Goal: Information Seeking & Learning: Learn about a topic

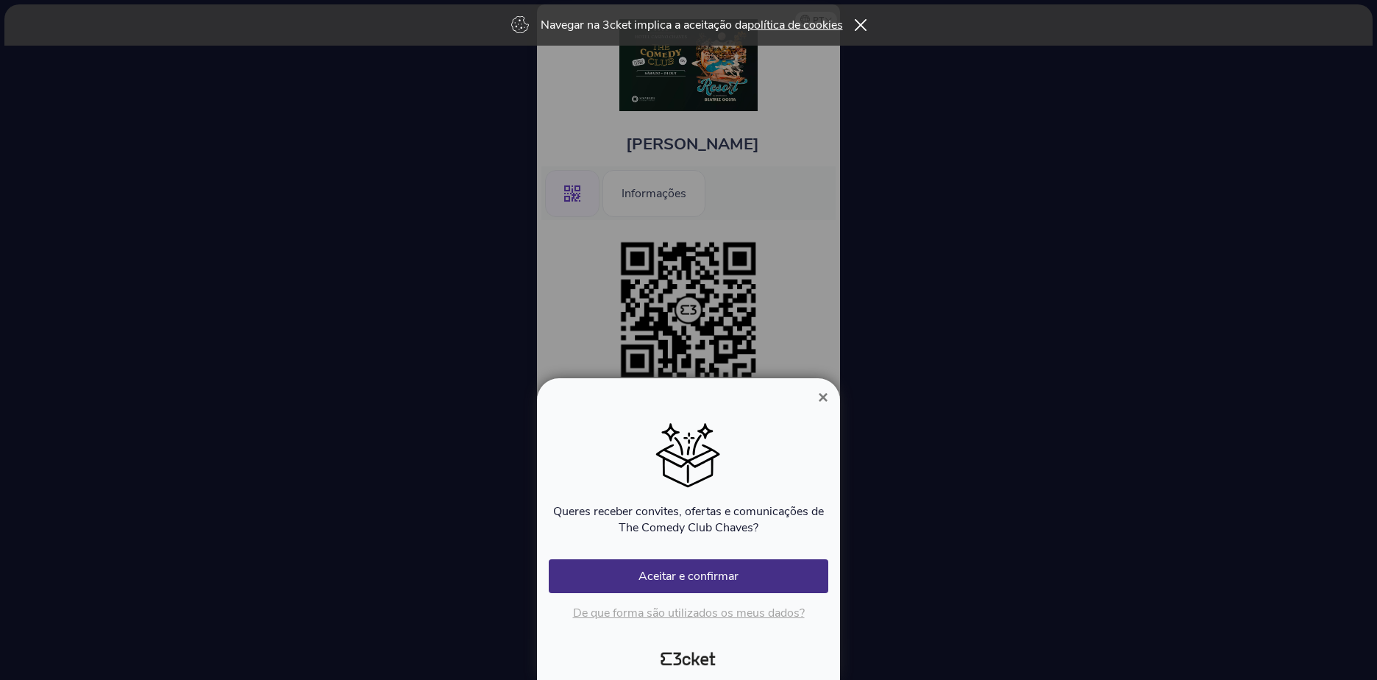
click at [826, 397] on span "×" at bounding box center [823, 397] width 10 height 20
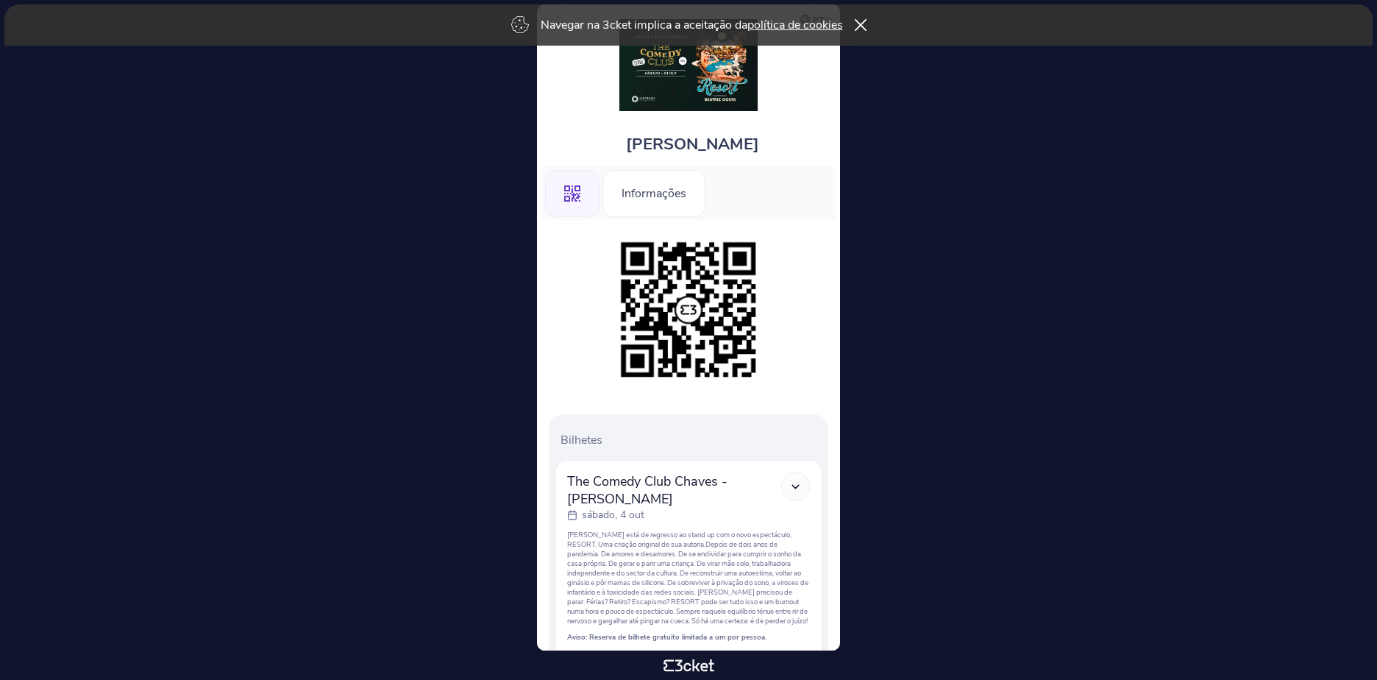
scroll to position [118, 0]
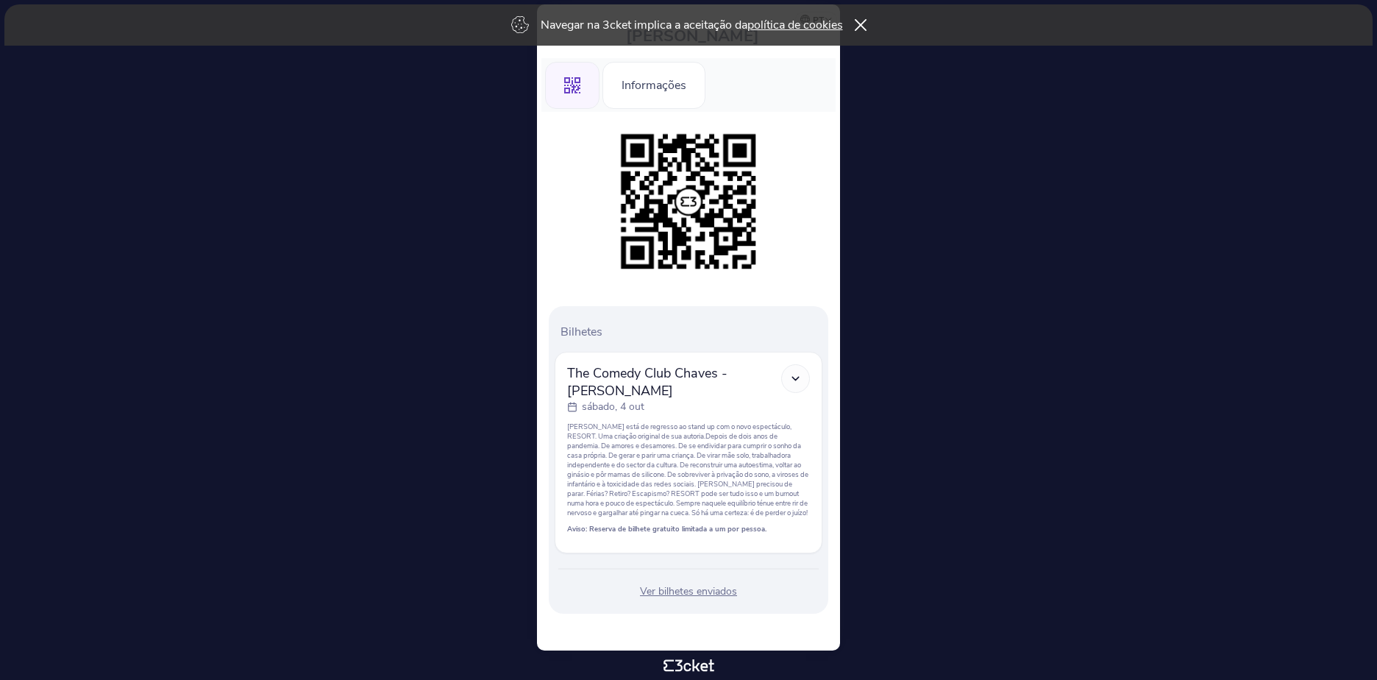
click at [795, 372] on icon at bounding box center [795, 378] width 13 height 13
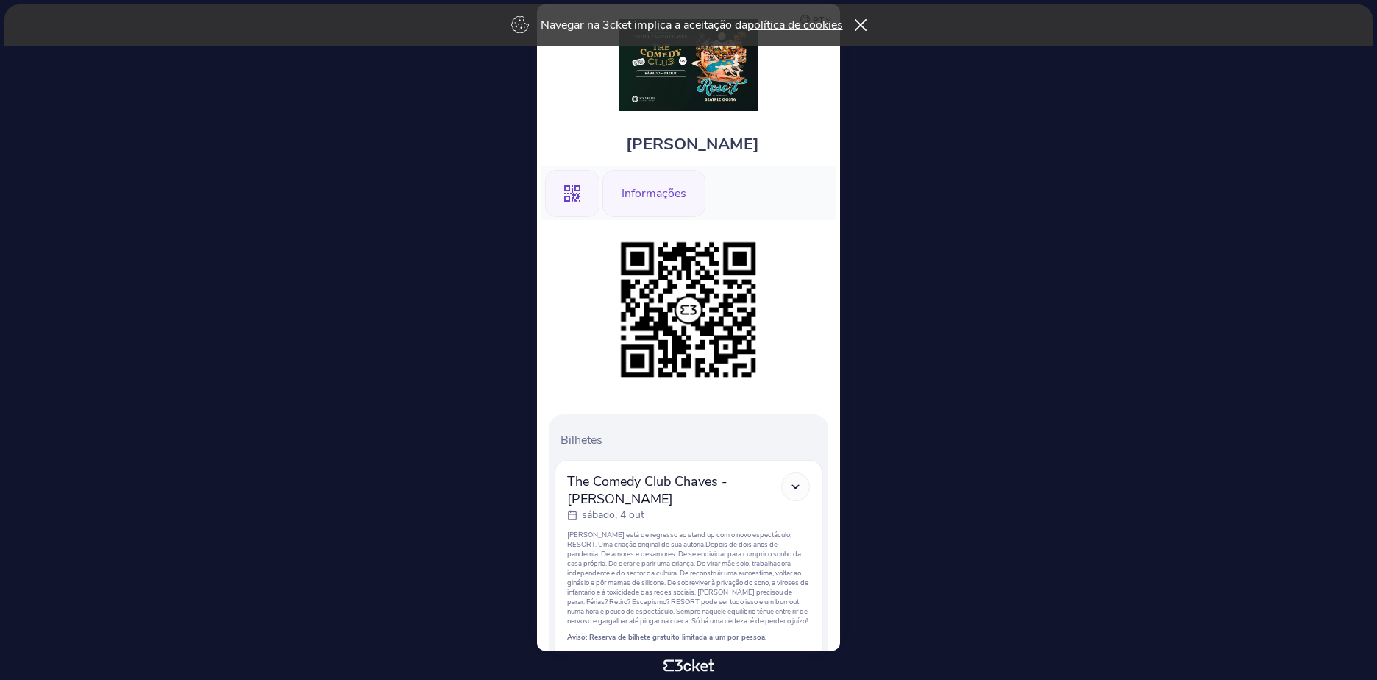
click at [634, 188] on div "Informações" at bounding box center [654, 193] width 103 height 47
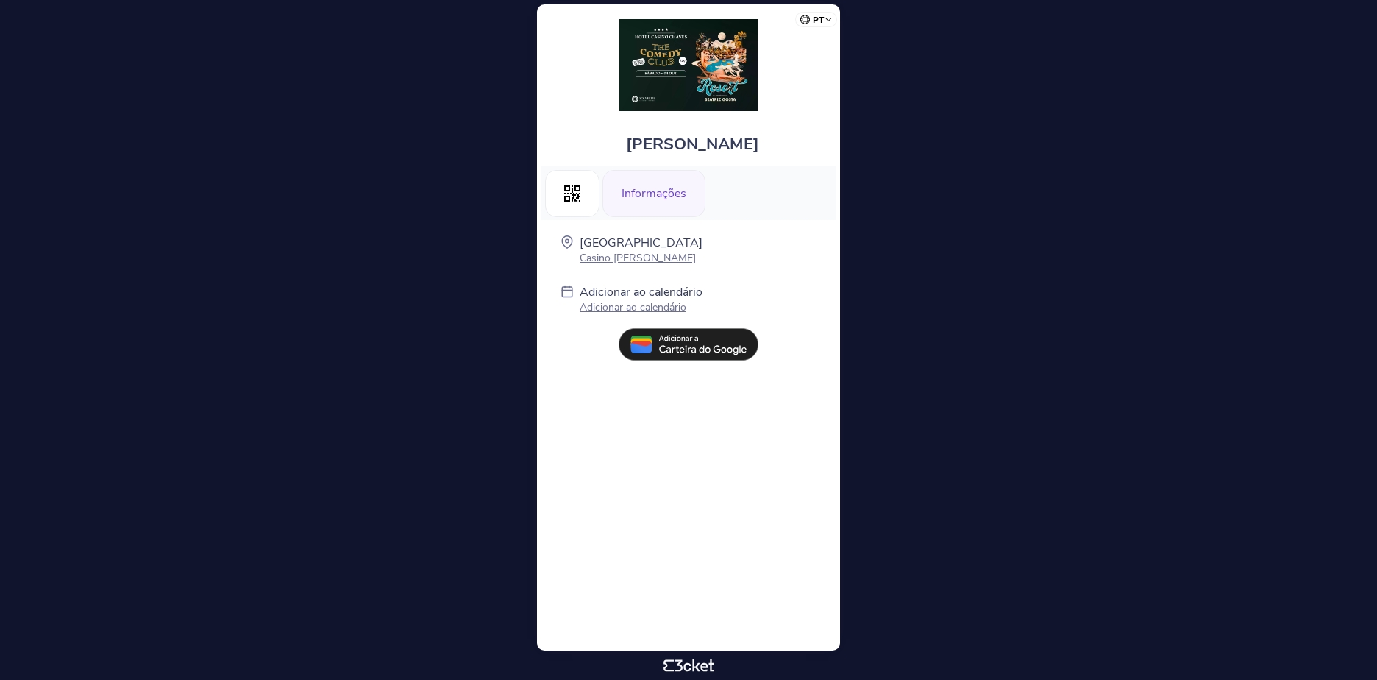
click at [668, 81] on img at bounding box center [688, 65] width 138 height 92
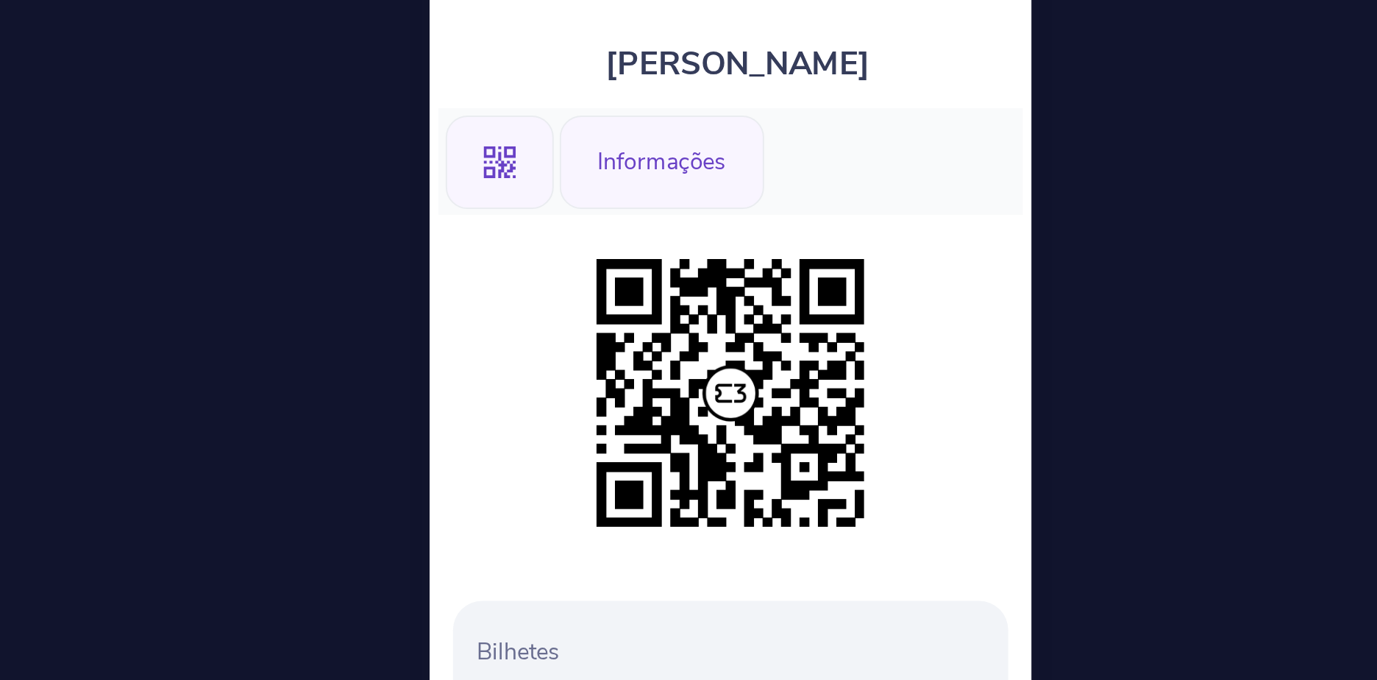
click at [678, 191] on div "Informações" at bounding box center [654, 193] width 103 height 47
